Goal: Information Seeking & Learning: Learn about a topic

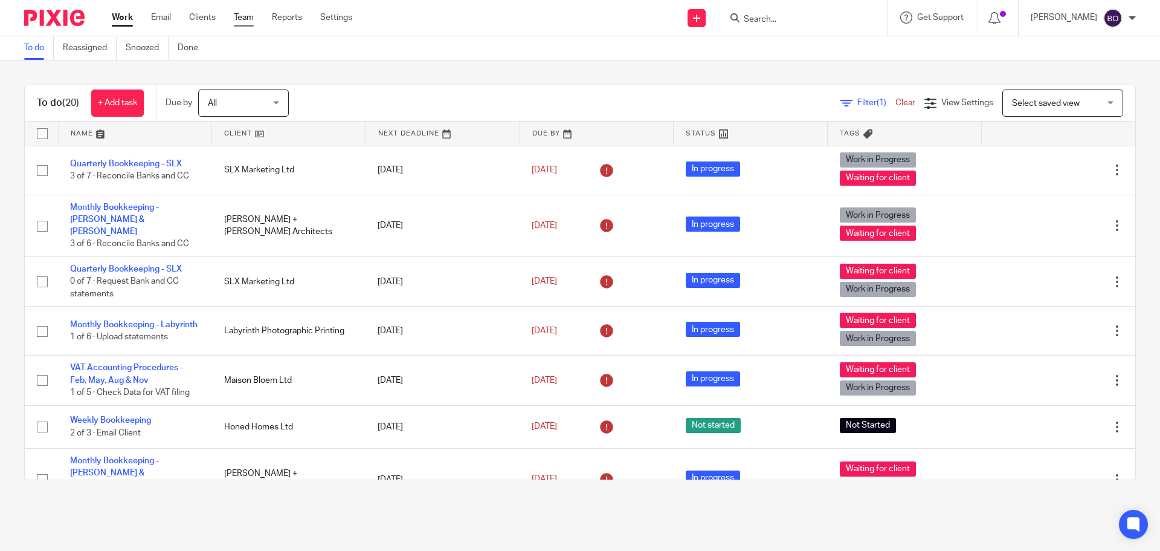
click at [236, 22] on link "Team" at bounding box center [244, 17] width 20 height 12
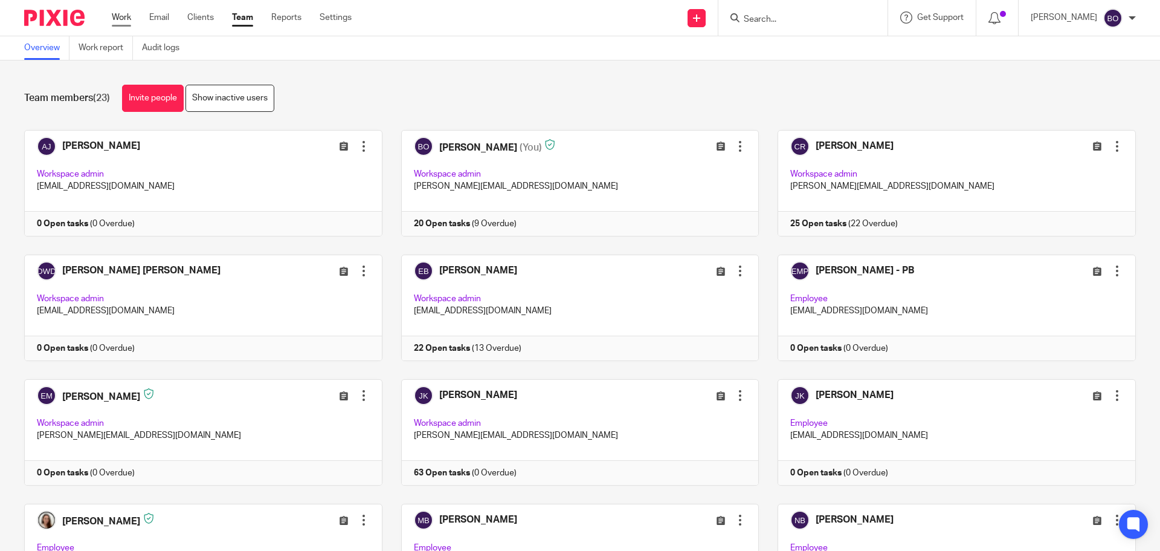
click at [123, 22] on link "Work" at bounding box center [121, 17] width 19 height 12
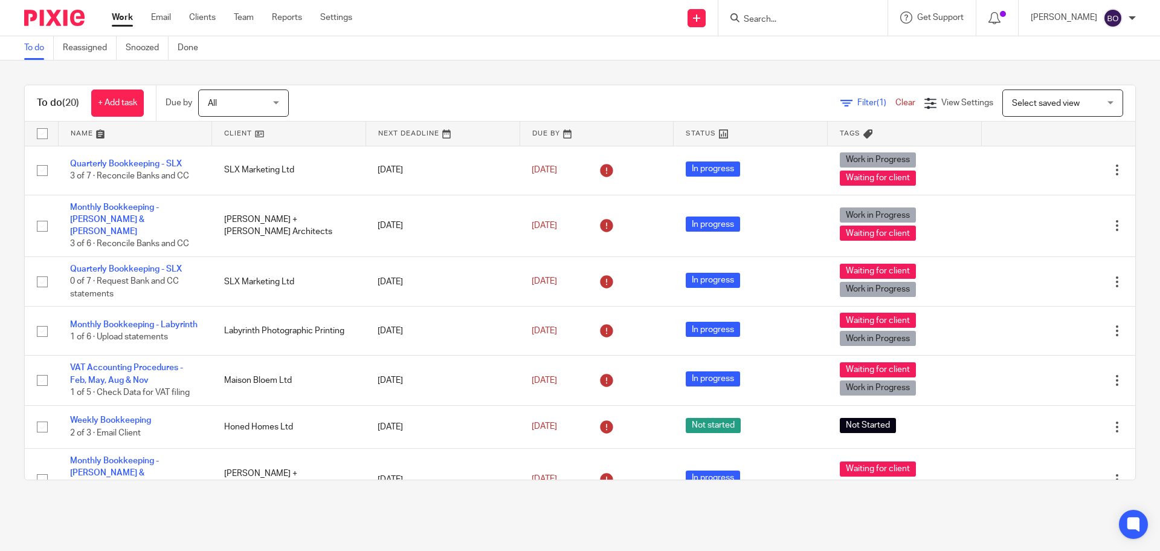
click at [786, 18] on input "Search" at bounding box center [797, 20] width 109 height 11
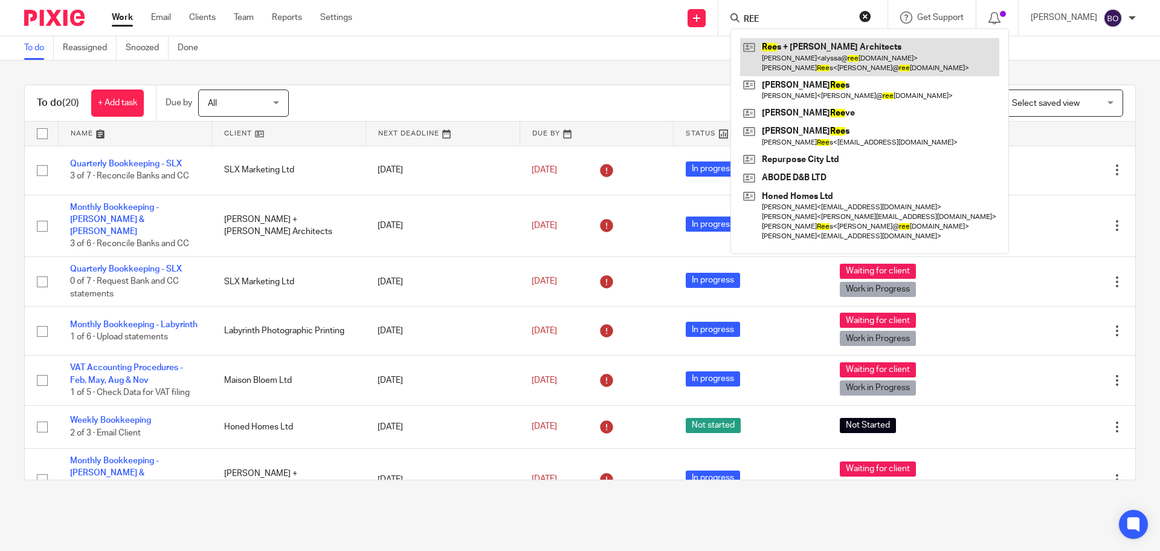
type input "REE"
click at [823, 51] on link at bounding box center [869, 56] width 259 height 37
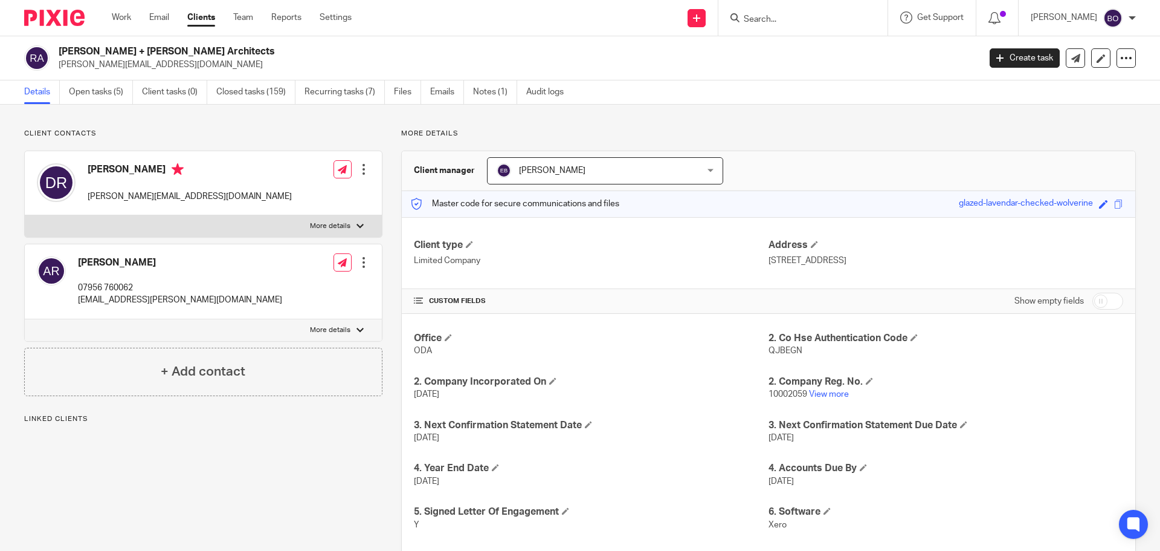
click at [469, 90] on ul "Details Open tasks (5) Client tasks (0) Closed tasks (159) Recurring tasks (7) …" at bounding box center [303, 92] width 558 height 24
click at [441, 91] on link "Emails" at bounding box center [447, 92] width 34 height 24
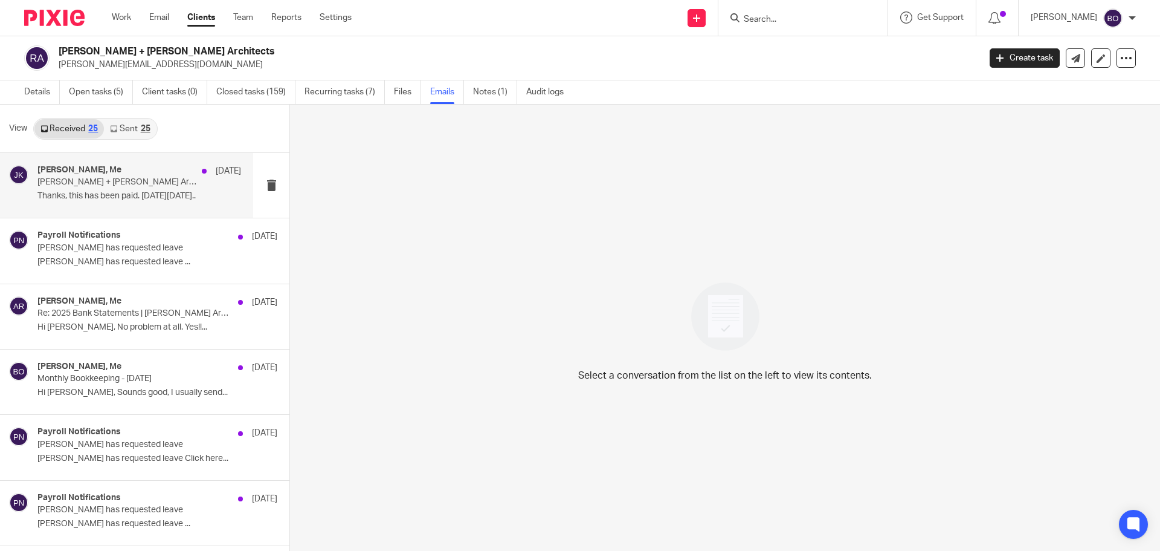
click at [129, 185] on p "Rees + Lee Architects - VAT late payment penalty notice" at bounding box center [118, 182] width 163 height 10
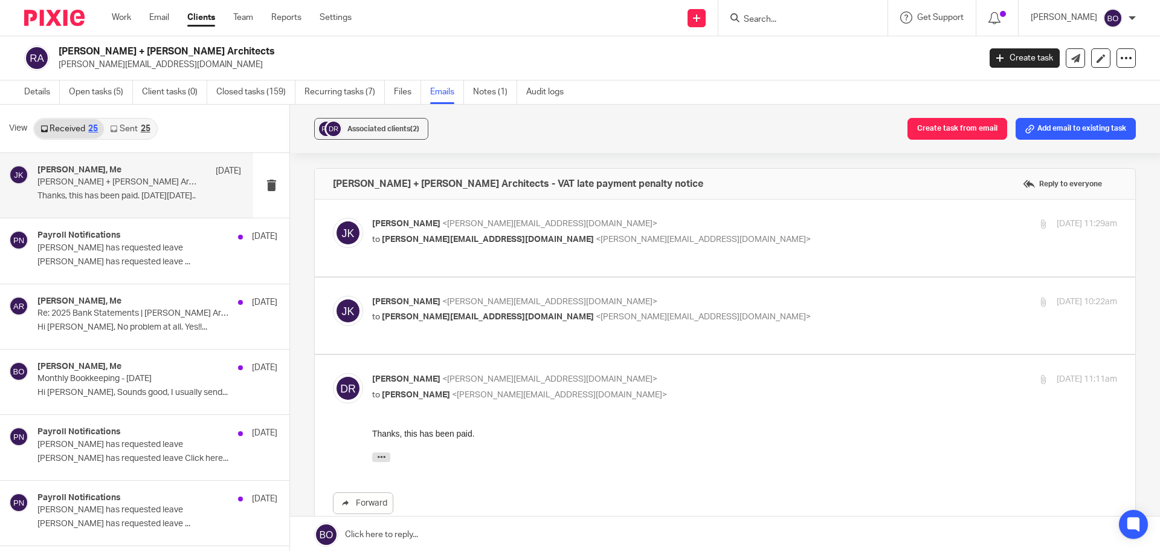
click at [512, 248] on div "Johanne Kassardjian <johanne@odaccountants.co.uk> to dan@reeslee.co.uk <dan@ree…" at bounding box center [725, 238] width 784 height 40
click at [596, 240] on span "<dan@reeslee.co.uk>" at bounding box center [703, 239] width 215 height 8
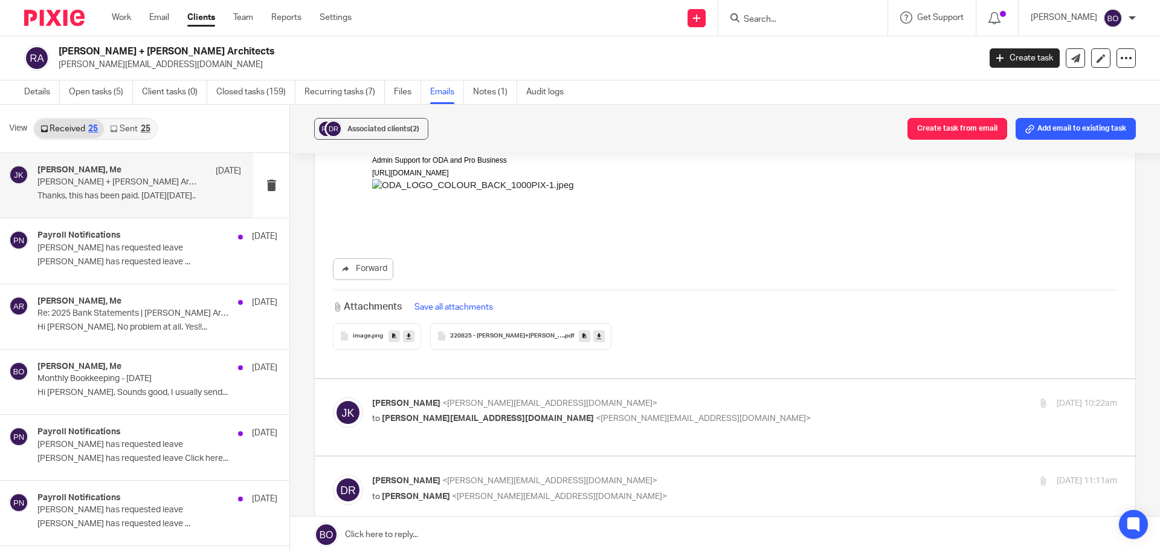
scroll to position [302, 0]
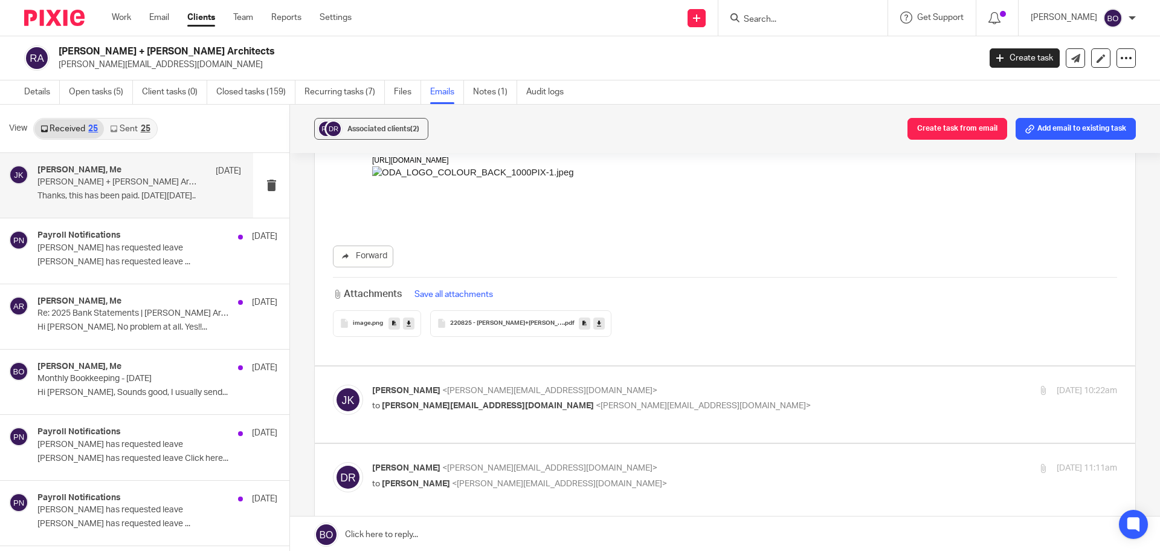
click at [451, 350] on label at bounding box center [725, 131] width 821 height 468
checkbox input "false"
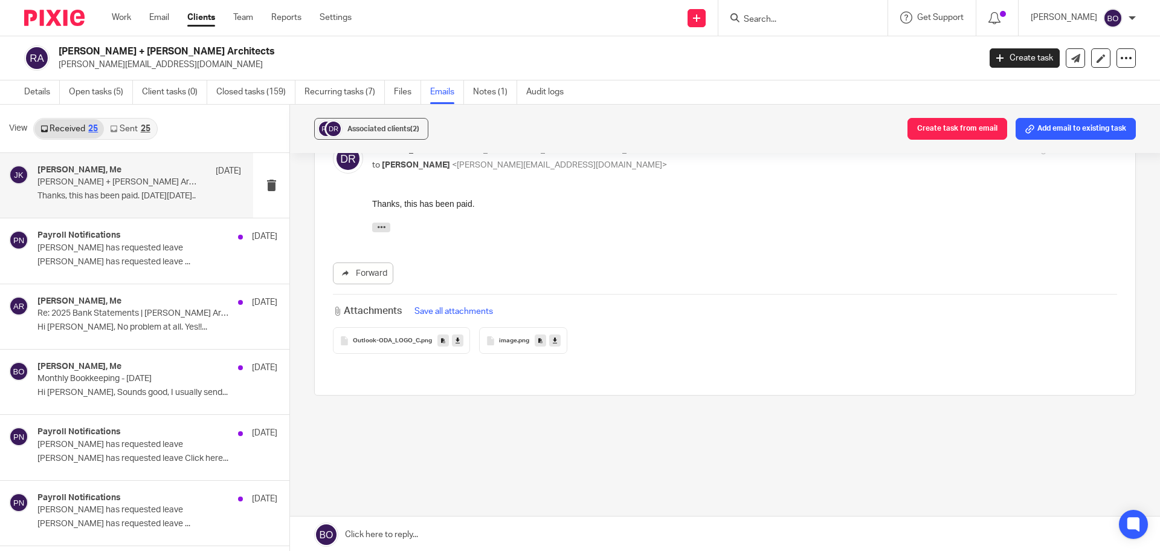
scroll to position [0, 0]
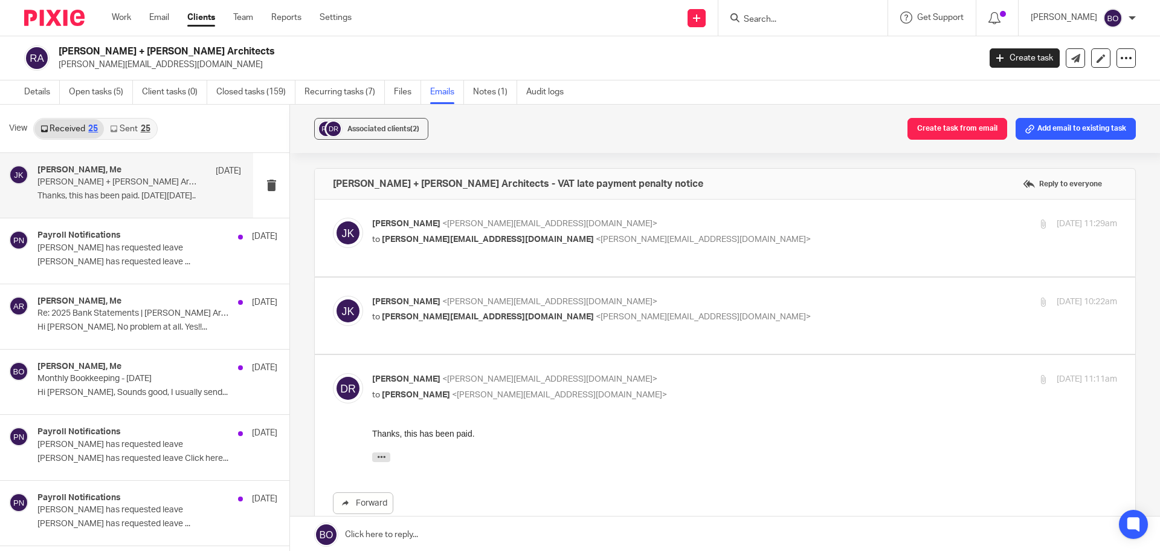
click at [496, 252] on div "Johanne Kassardjian <johanne@odaccountants.co.uk> to dan@reeslee.co.uk <dan@ree…" at bounding box center [725, 238] width 784 height 40
click at [629, 315] on p "to dan@reeslee.co.uk <dan@reeslee.co.uk>" at bounding box center [620, 317] width 497 height 13
checkbox input "true"
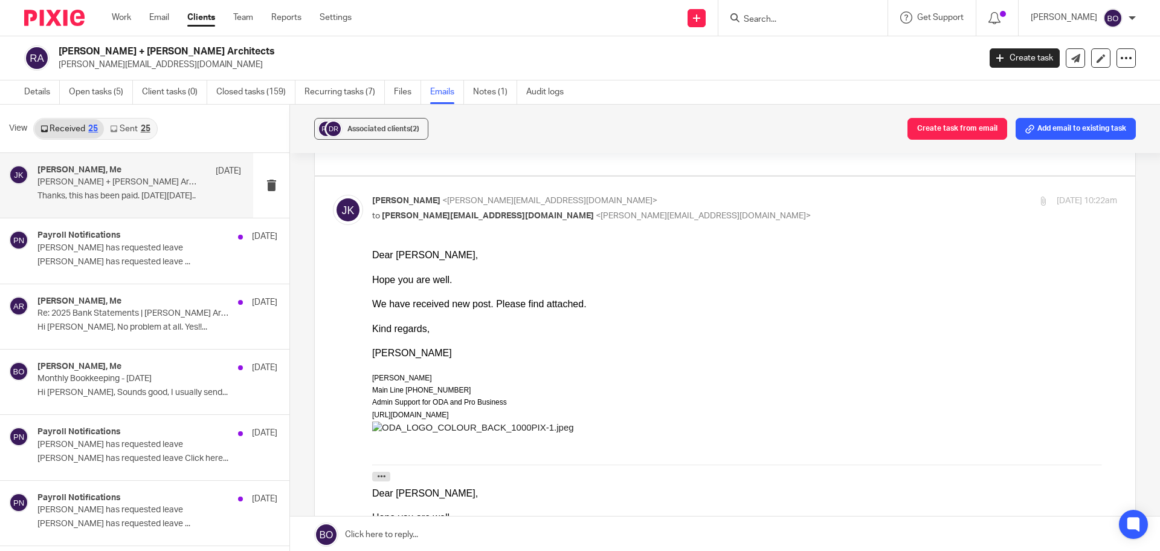
scroll to position [121, 0]
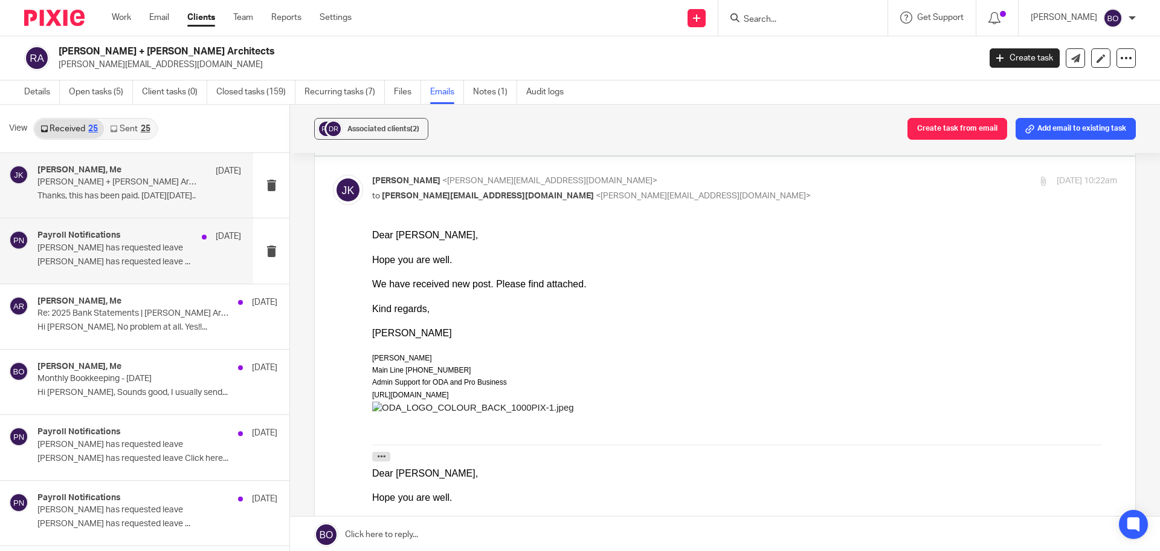
click at [154, 265] on p "Holly Parsons-Atkinson has requested leave ..." at bounding box center [139, 262] width 204 height 10
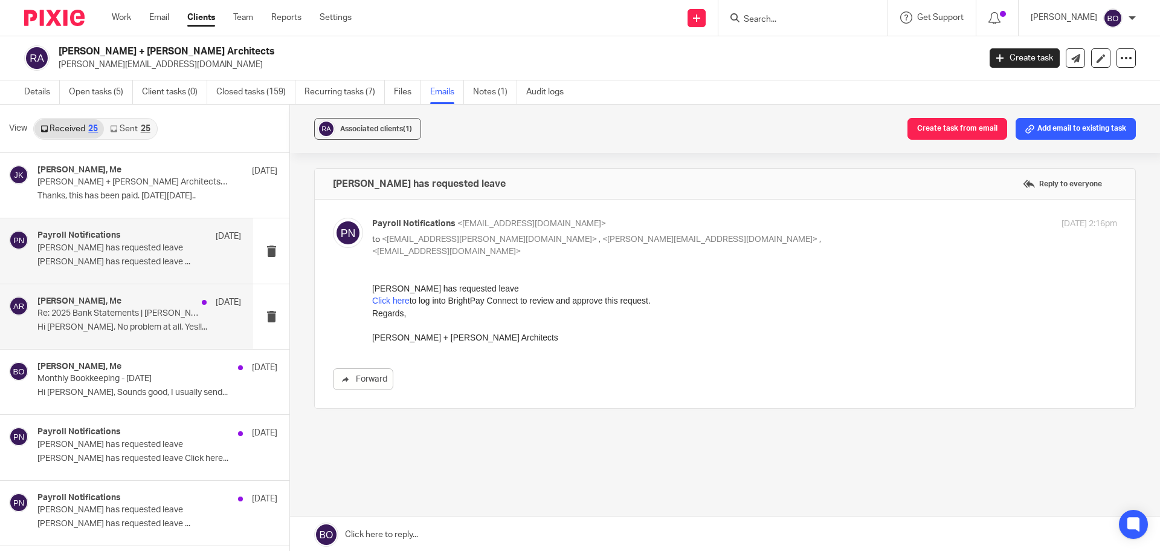
scroll to position [0, 0]
click at [147, 325] on p "Hi Barbara, No problem at all. Yes!!..." at bounding box center [139, 327] width 204 height 10
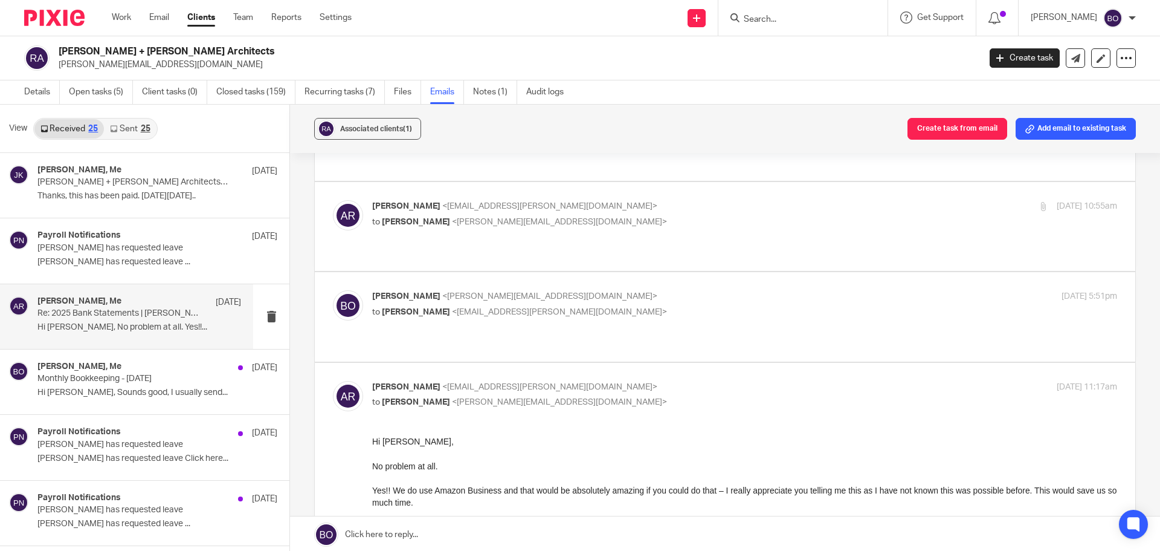
scroll to position [181, 0]
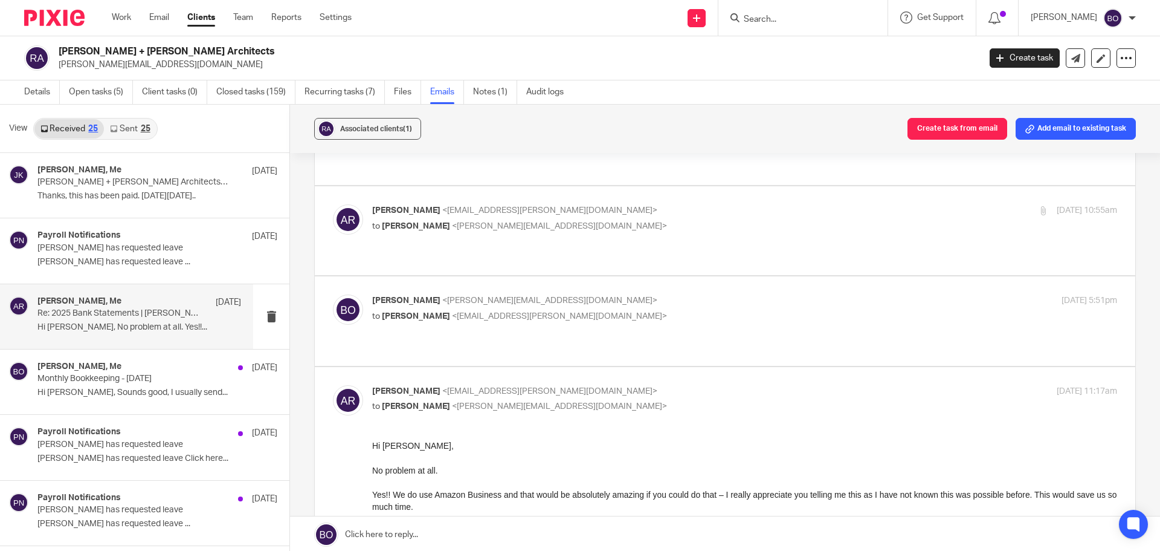
click at [533, 307] on div "Barbara Osubu <barbara@odaccountants.co.uk> to Alyssa Rossi <alyssa@rees.archi>…" at bounding box center [725, 320] width 784 height 53
click at [490, 312] on span "<alyssa@rees.archi>" at bounding box center [559, 316] width 215 height 8
checkbox input "true"
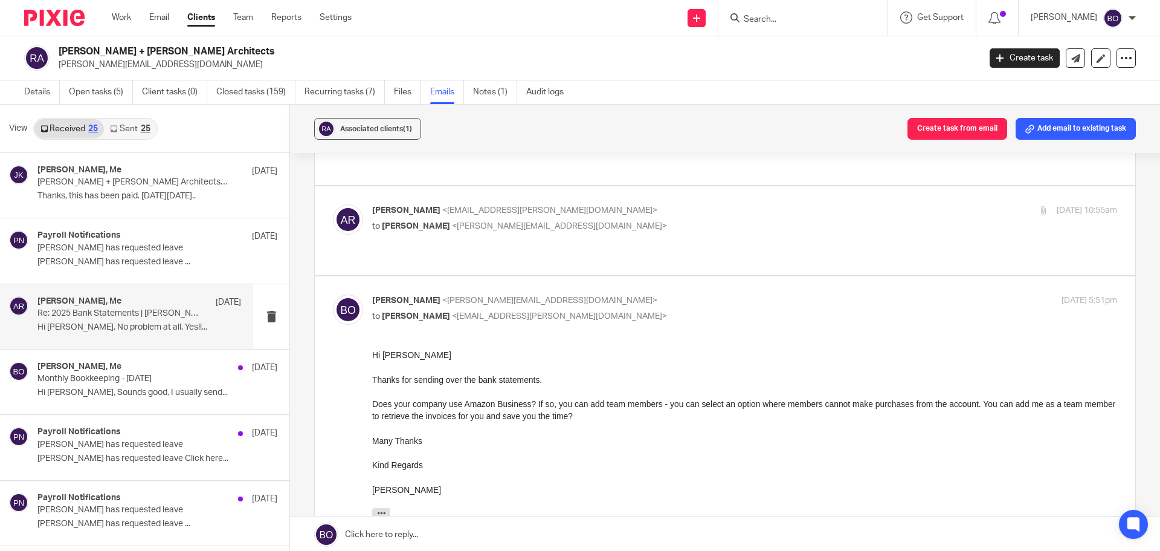
scroll to position [0, 0]
click at [53, 365] on h4 "Alyssa Rossi, Me" at bounding box center [79, 366] width 84 height 10
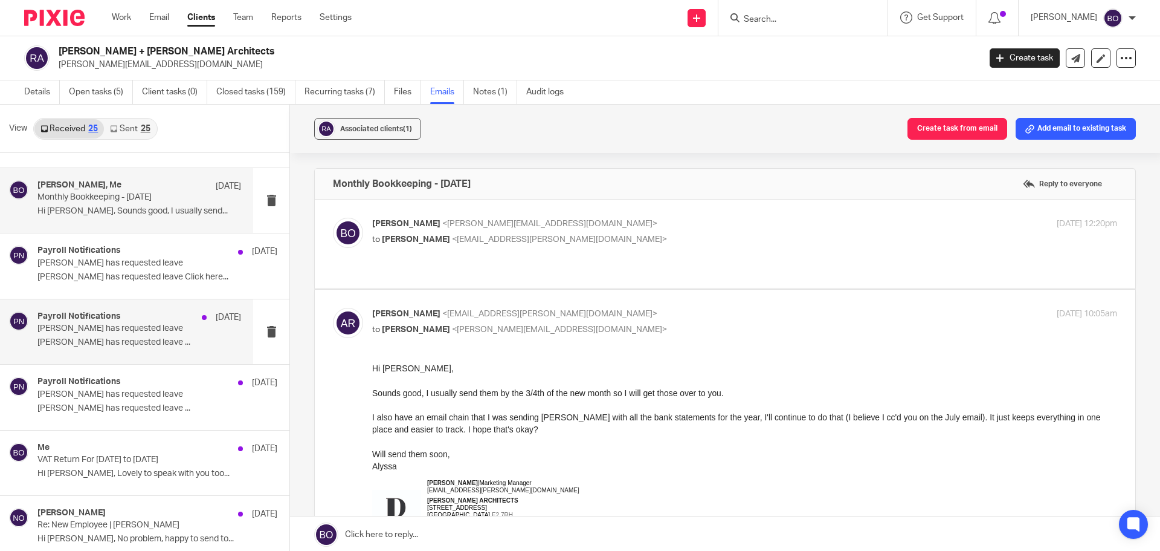
scroll to position [242, 0]
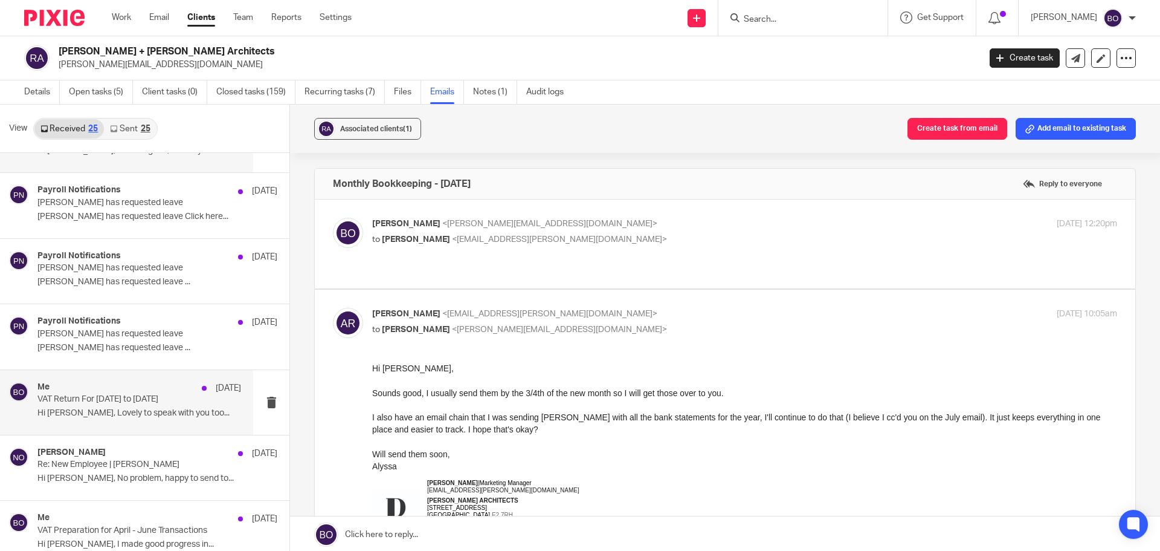
click at [149, 396] on p "VAT Return For April to June 2025" at bounding box center [118, 399] width 163 height 10
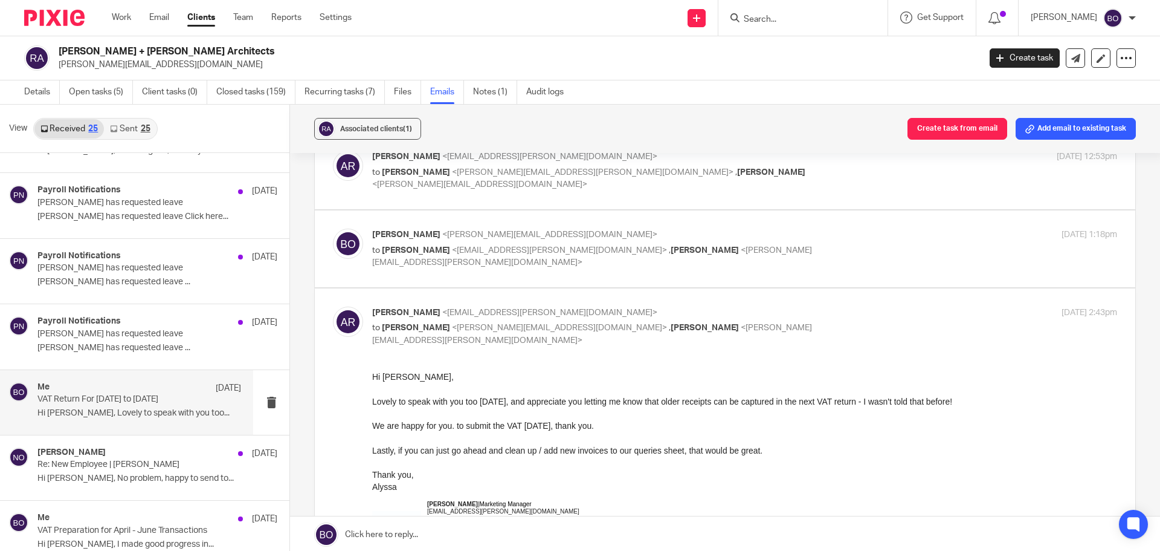
scroll to position [302, 0]
click at [120, 444] on div "Niall O'Driscoll 6 Aug Re: New Employee | Athina Ralli Hi Niall, No problem, ha…" at bounding box center [126, 467] width 253 height 65
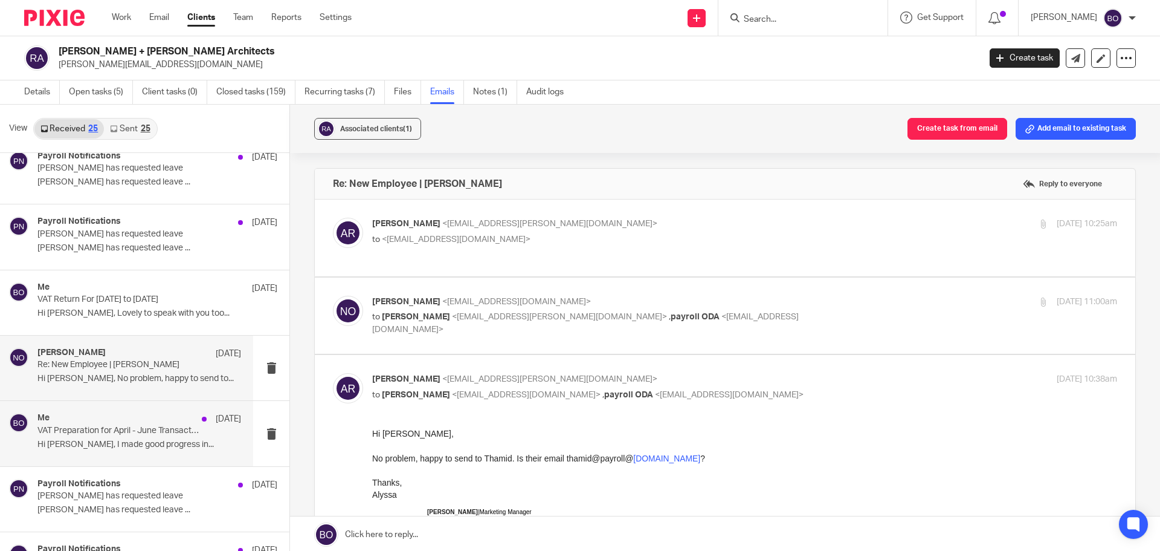
scroll to position [363, 0]
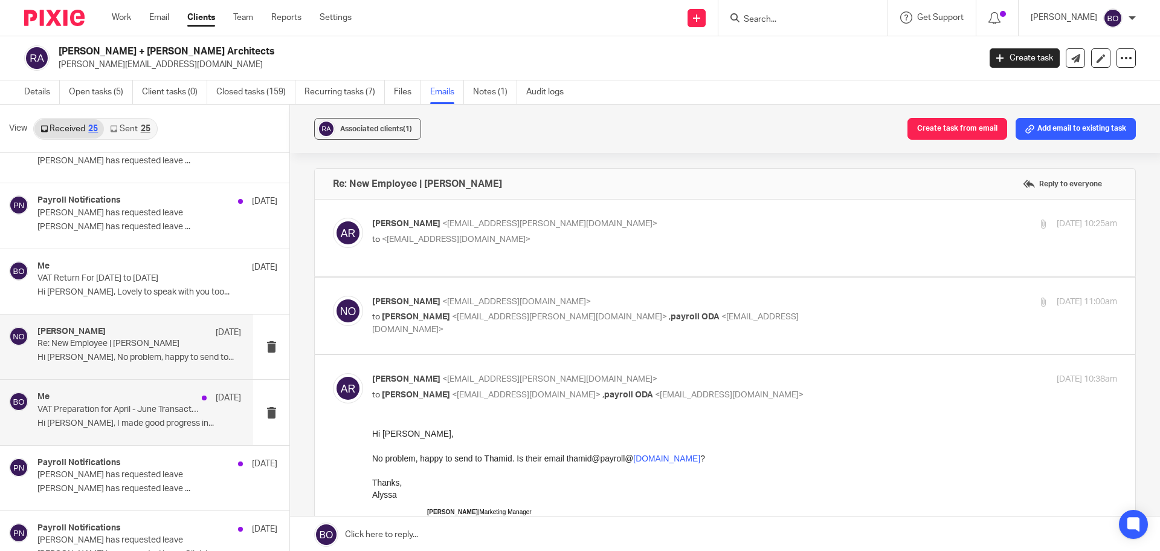
click at [129, 435] on div "Me 5 Aug VAT Preparation for April - June Transactions Hi Barbara, I made good …" at bounding box center [126, 412] width 253 height 65
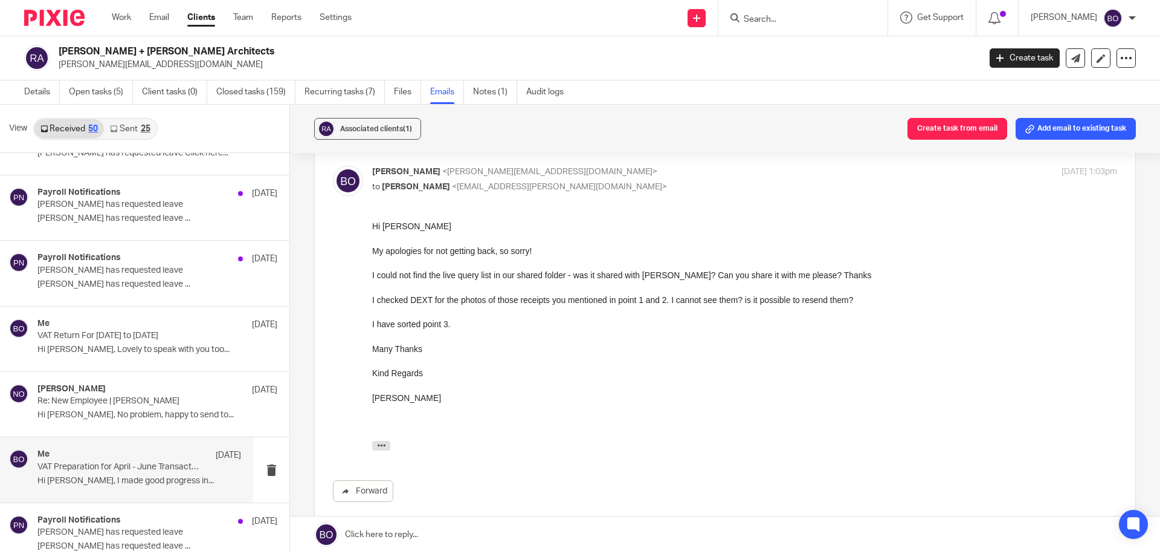
scroll to position [0, 0]
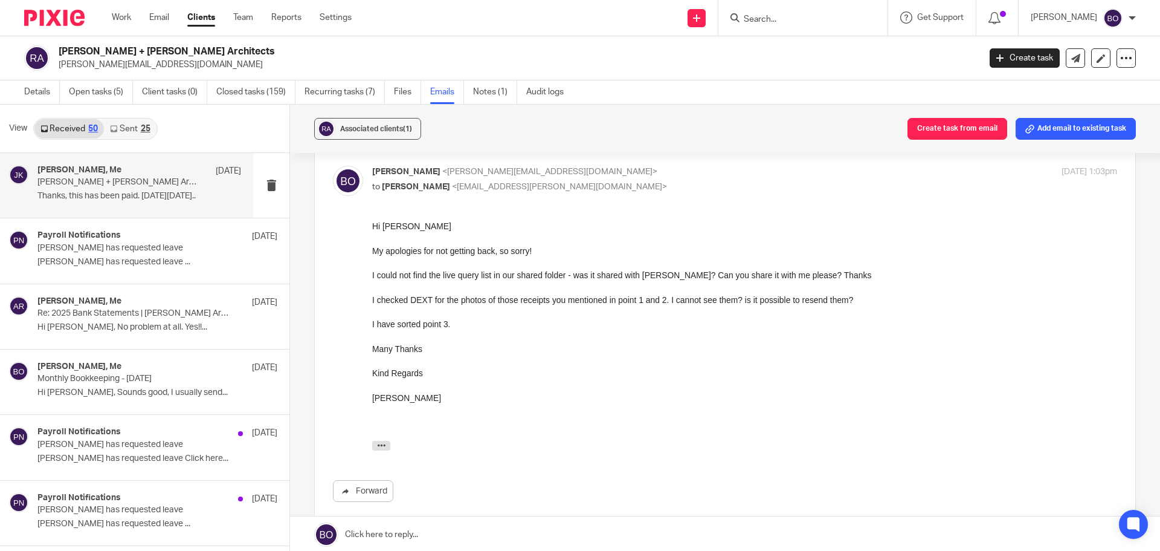
click at [79, 184] on p "Rees + Lee Architects - VAT late payment penalty notice" at bounding box center [118, 182] width 163 height 10
